Goal: Task Accomplishment & Management: Manage account settings

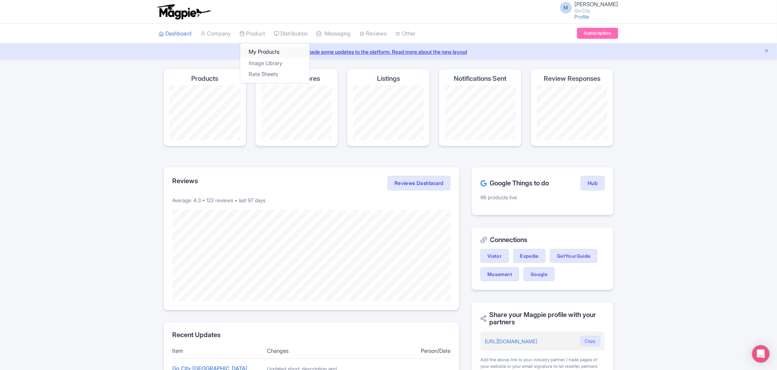
click at [258, 49] on link "My Products" at bounding box center [275, 51] width 70 height 11
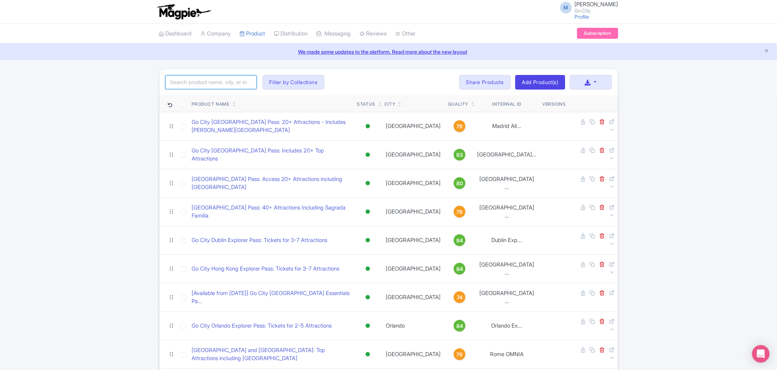
click at [231, 81] on input "search" at bounding box center [210, 82] width 91 height 14
type input "h"
click at [223, 80] on input "search" at bounding box center [210, 82] width 91 height 14
click at [415, 59] on div "We made some updates to the platform. Read more about the new layout" at bounding box center [388, 52] width 777 height 16
click at [423, 51] on link "We made some updates to the platform. Read more about the new layout" at bounding box center [388, 52] width 769 height 8
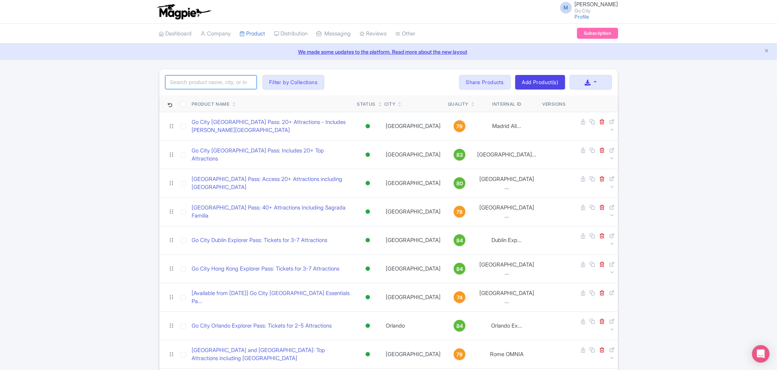
click at [227, 81] on input "search" at bounding box center [210, 82] width 91 height 14
type input "los angeles"
click button "Search" at bounding box center [0, 0] width 0 height 0
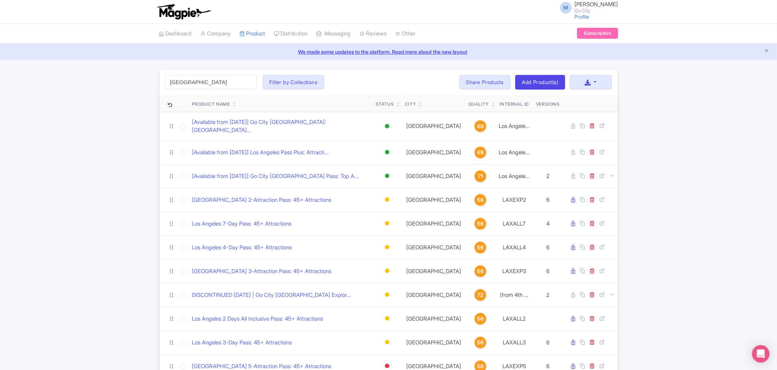
click at [522, 100] on th "Internal ID" at bounding box center [515, 103] width 38 height 17
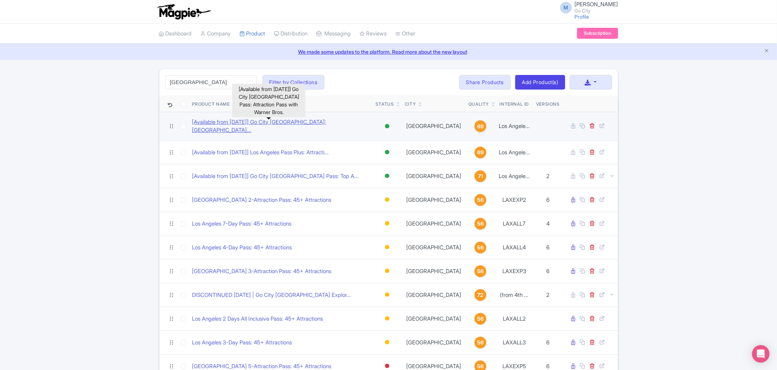
click at [268, 122] on link "[Available from 4 August] Go City Los Angeles Pass: Attra..." at bounding box center [281, 126] width 178 height 16
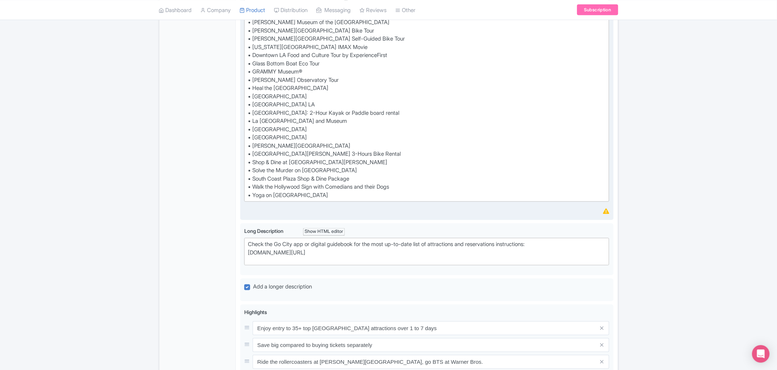
scroll to position [488, 0]
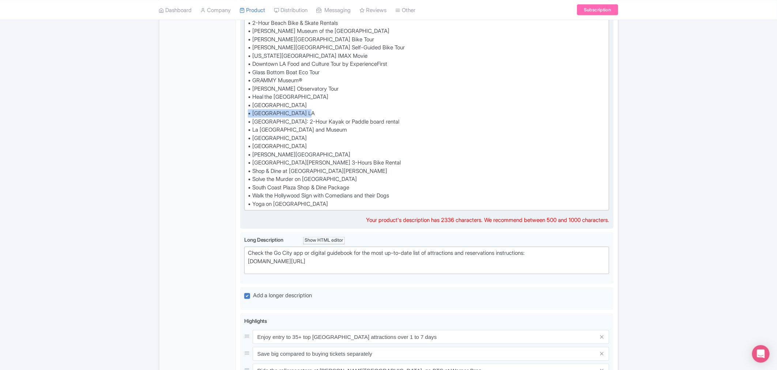
drag, startPoint x: 313, startPoint y: 129, endPoint x: 248, endPoint y: 130, distance: 65.1
type trix-editor "<div>If you're looking for an easy and convenient way to save money on top LA a…"
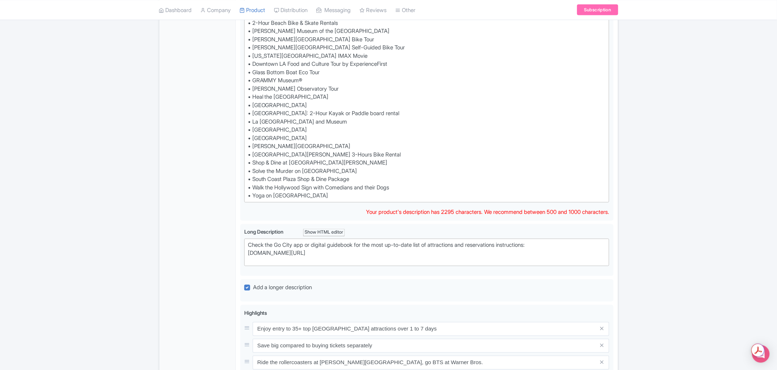
click at [697, 228] on div "← Back to Products [Available from 4 August] Go City Los Angeles Pass: Attracti…" at bounding box center [388, 80] width 777 height 999
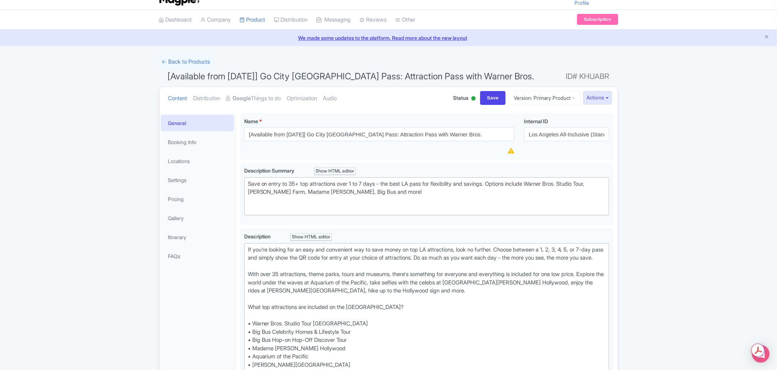
scroll to position [0, 0]
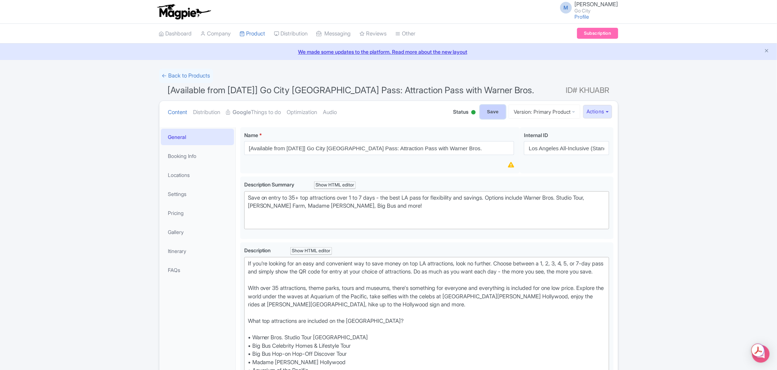
click at [488, 114] on input "Save" at bounding box center [493, 112] width 26 height 14
type input "Saving..."
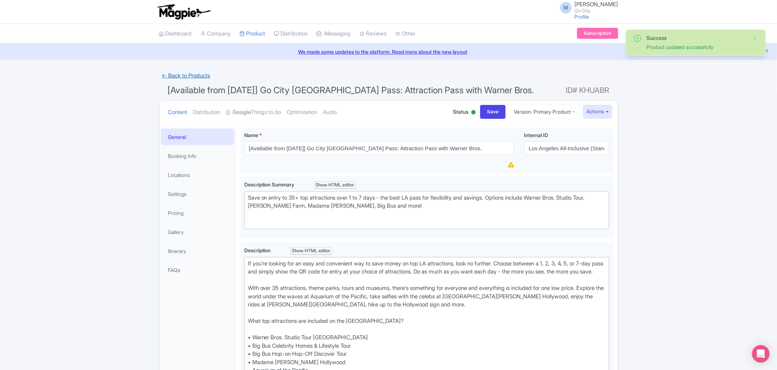
click at [205, 76] on link "← Back to Products" at bounding box center [186, 76] width 54 height 14
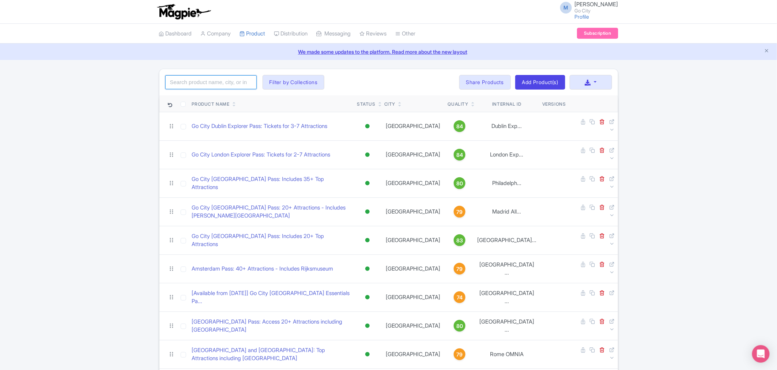
click at [233, 83] on input "search" at bounding box center [210, 82] width 91 height 14
type input "[GEOGRAPHIC_DATA]"
click button "Search" at bounding box center [0, 0] width 0 height 0
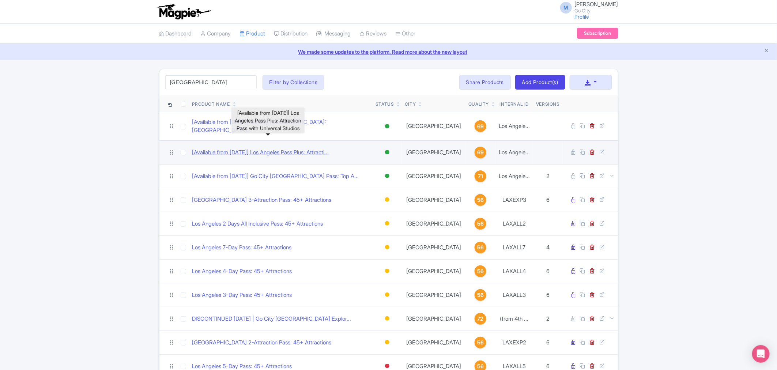
click at [266, 149] on link "[Available from 4 August] Los Angeles Pass Plus: Attracti..." at bounding box center [260, 153] width 137 height 8
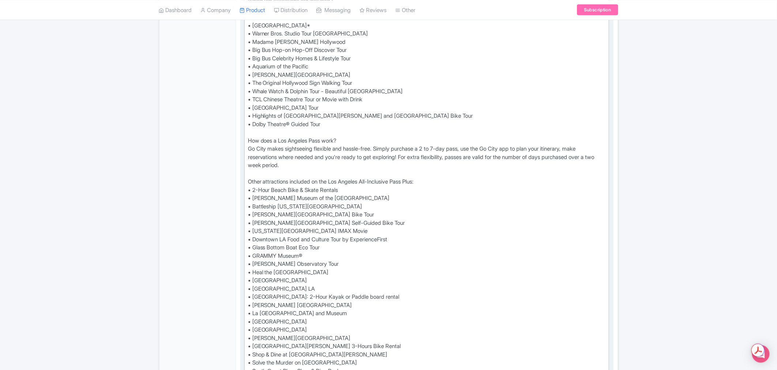
scroll to position [406, 0]
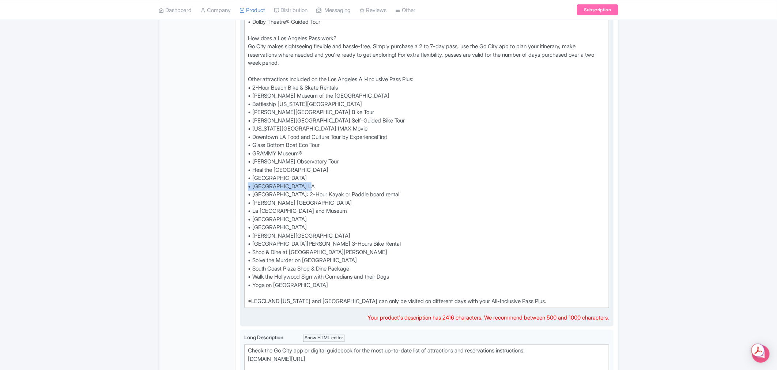
drag, startPoint x: 313, startPoint y: 176, endPoint x: 248, endPoint y: 180, distance: 65.2
click at [248, 180] on div "For the complete Los Angeles experience, Go City has you covered. With over 40 …" at bounding box center [427, 75] width 358 height 461
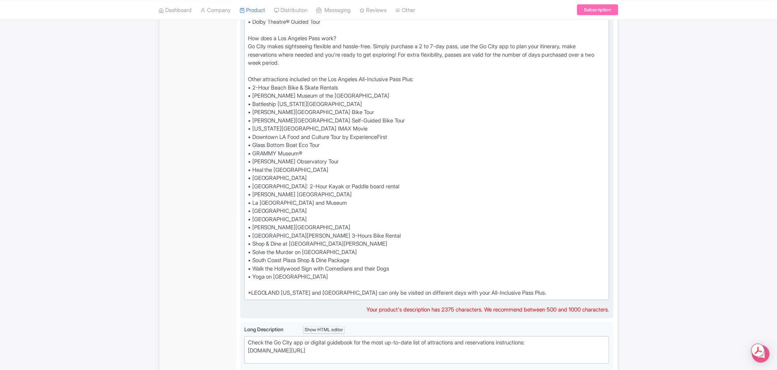
type trix-editor "<div>For the complete Los Angeles experience, Go City has you covered.&nbsp; Wi…"
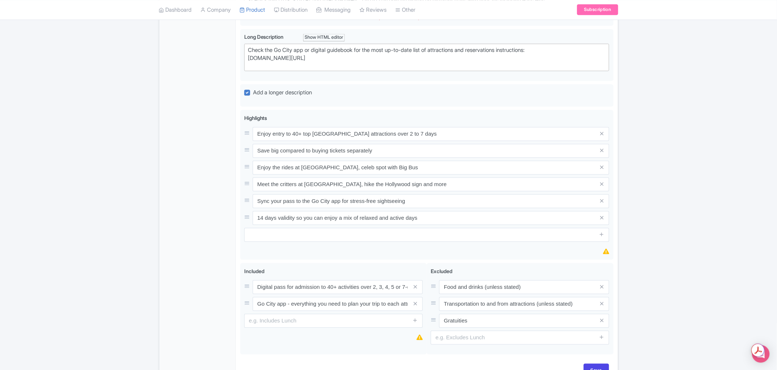
scroll to position [737, 0]
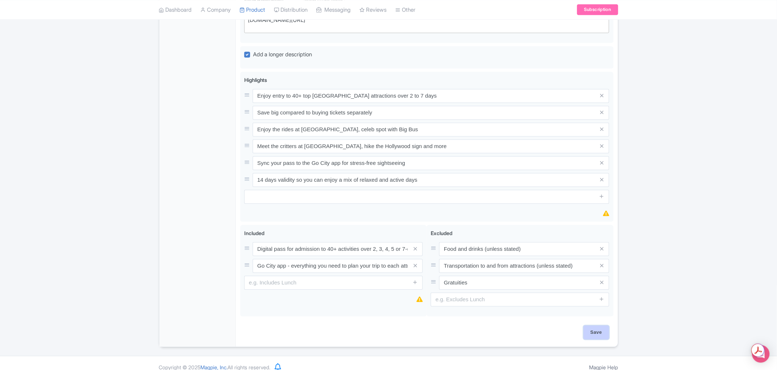
click at [600, 326] on input "Save" at bounding box center [597, 333] width 26 height 14
type input "Saving..."
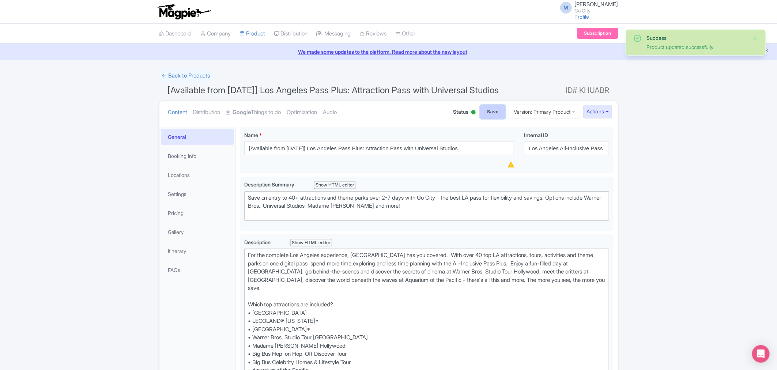
click at [488, 110] on input "Save" at bounding box center [493, 112] width 26 height 14
type input "Saving..."
click at [189, 75] on link "← Back to Products" at bounding box center [186, 76] width 54 height 14
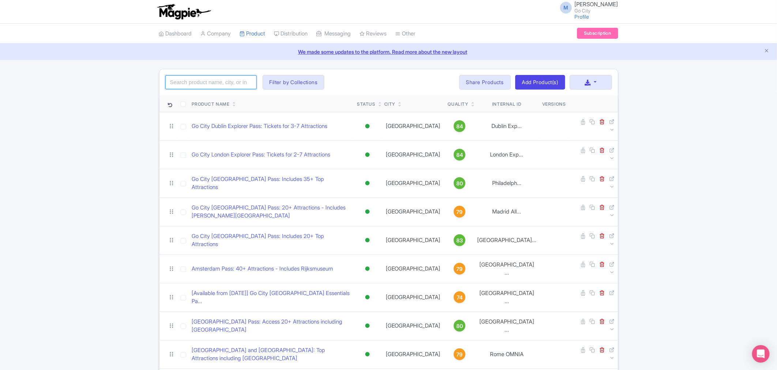
click at [224, 82] on input "search" at bounding box center [210, 82] width 91 height 14
type input "[GEOGRAPHIC_DATA]"
click button "Search" at bounding box center [0, 0] width 0 height 0
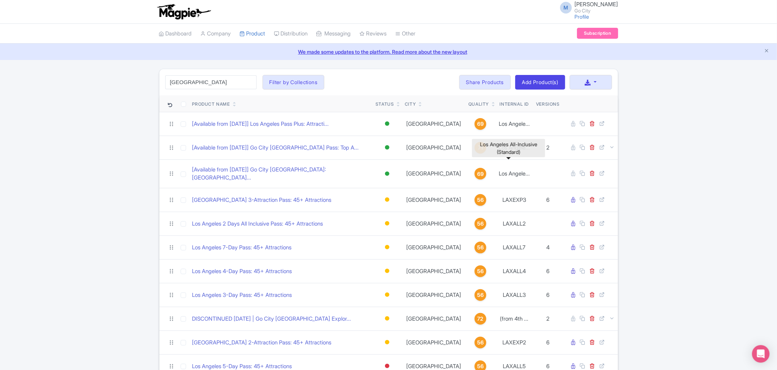
click at [702, 148] on div "los angeles Search Filter by Collections All Inclusive Explorer Trade Products …" at bounding box center [388, 259] width 777 height 381
click at [509, 147] on div "Los Angeles All-Inclusive (Standard)" at bounding box center [508, 148] width 73 height 18
click at [694, 158] on div "los angeles Search Filter by Collections All Inclusive Explorer Trade Products …" at bounding box center [388, 259] width 777 height 381
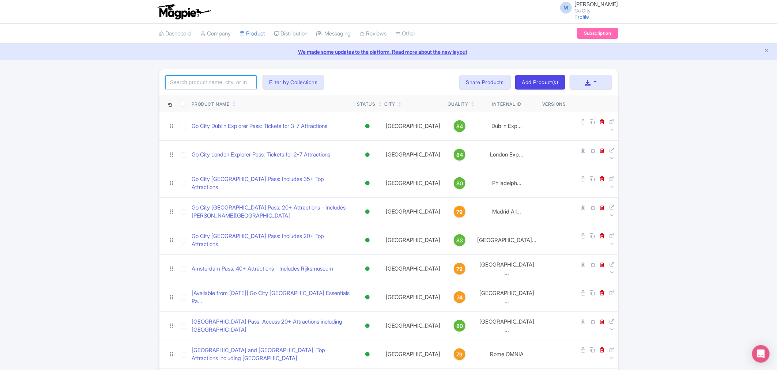
click at [207, 86] on input "search" at bounding box center [210, 82] width 91 height 14
type input "l"
type input "[GEOGRAPHIC_DATA]"
click button "Search" at bounding box center [0, 0] width 0 height 0
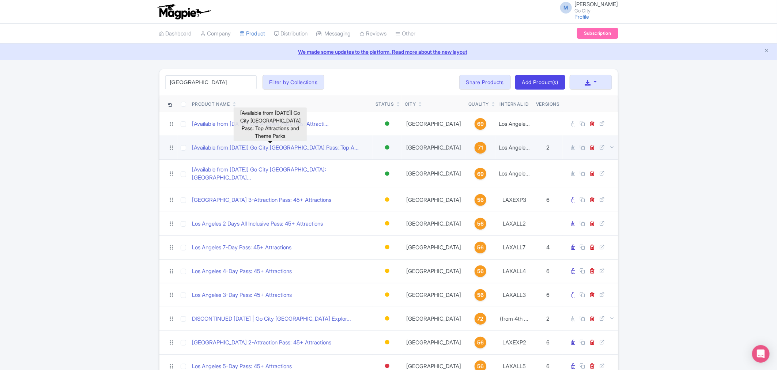
click at [318, 150] on link "[Available from [DATE]] Go City [GEOGRAPHIC_DATA] Pass: Top A..." at bounding box center [275, 148] width 167 height 8
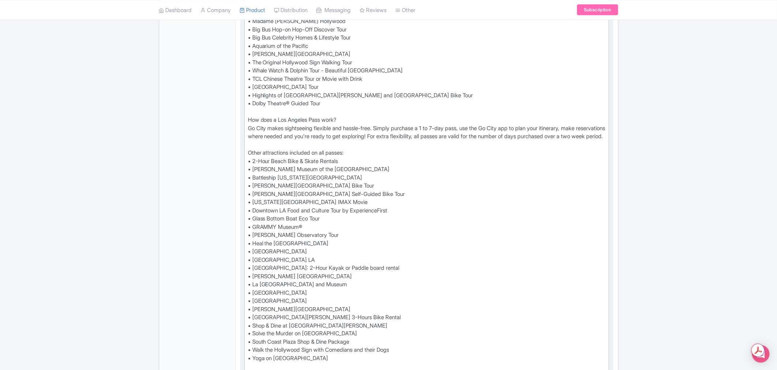
scroll to position [447, 0]
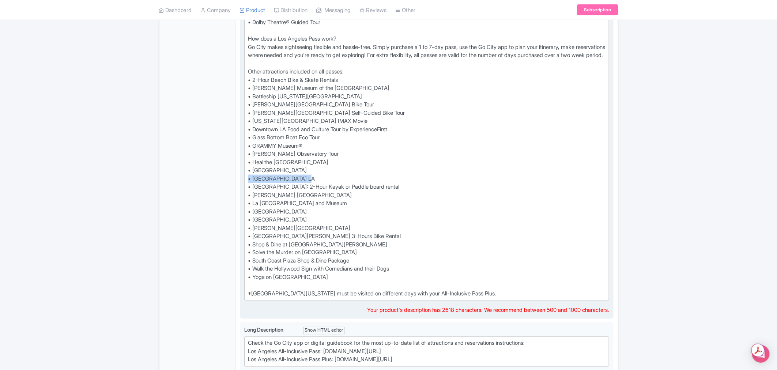
drag, startPoint x: 319, startPoint y: 194, endPoint x: 247, endPoint y: 194, distance: 72.1
click at [247, 194] on trix-editor "Dive into the wonders of marine life at Aquarium of the Pacific, hike up to the…" at bounding box center [426, 51] width 365 height 499
type trix-editor "<div>Dive into the wonders of marine life at Aquarium of the Pacific,&nbsp; hik…"
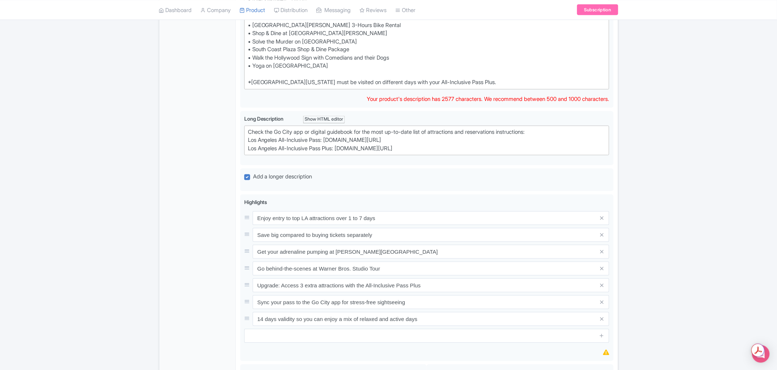
scroll to position [814, 0]
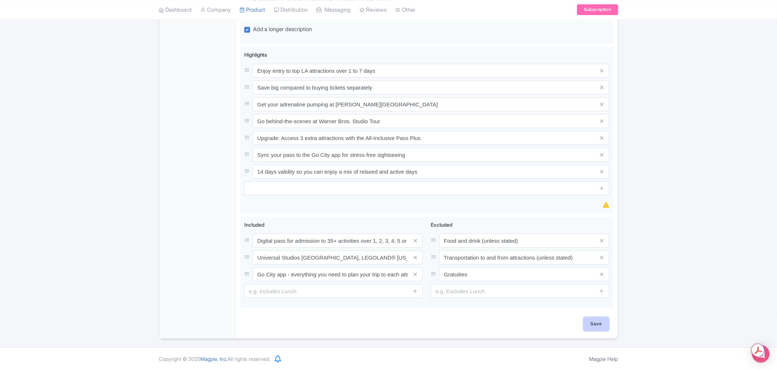
click at [598, 324] on input "Save" at bounding box center [597, 324] width 26 height 14
type input "Saving..."
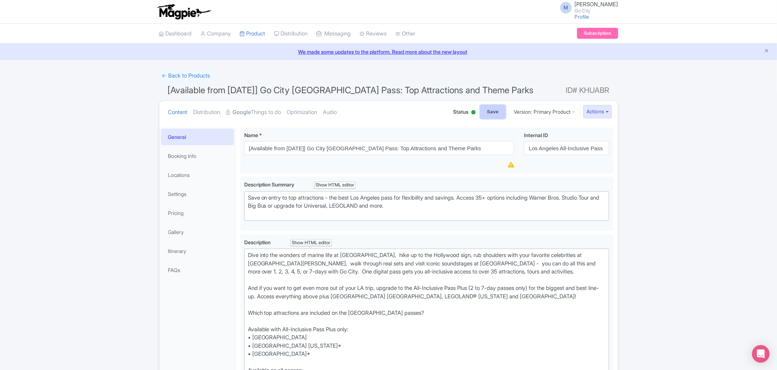
click at [481, 108] on input "Save" at bounding box center [493, 112] width 26 height 14
type input "Saving..."
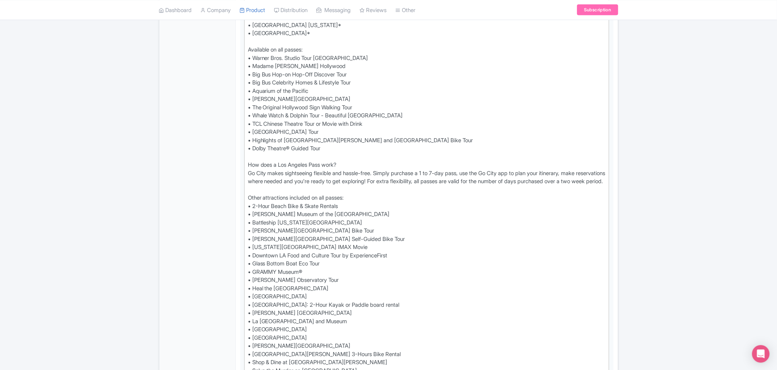
scroll to position [77, 0]
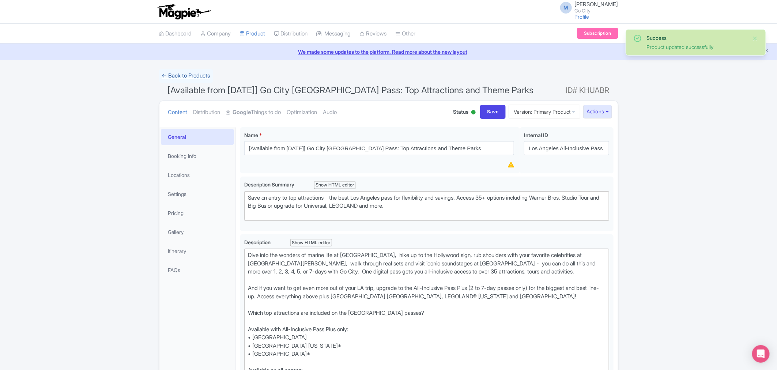
click at [187, 77] on link "← Back to Products" at bounding box center [186, 76] width 54 height 14
